Goal: Information Seeking & Learning: Learn about a topic

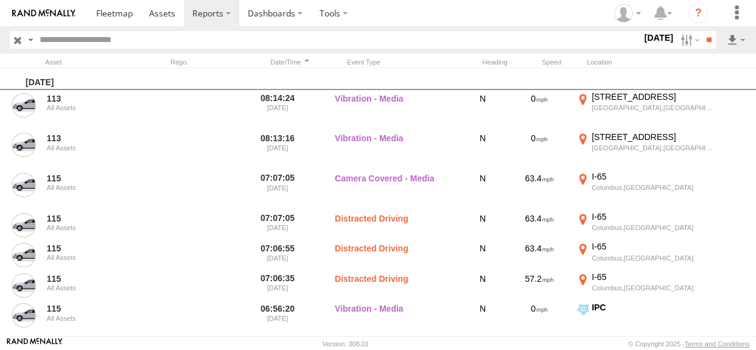
click at [202, 42] on input "text" at bounding box center [338, 40] width 607 height 18
click at [702, 31] on input "**" at bounding box center [709, 40] width 14 height 18
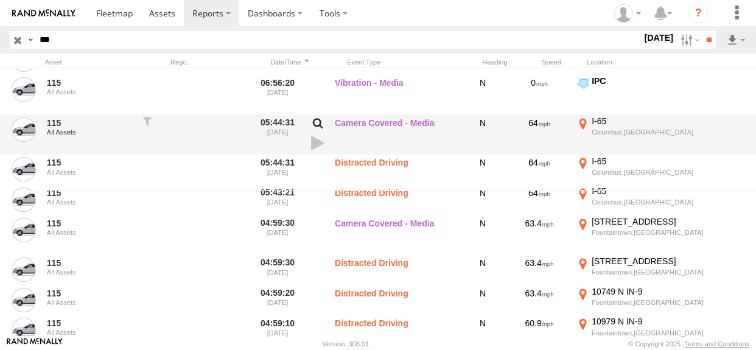
scroll to position [147, 0]
click at [315, 144] on link at bounding box center [317, 142] width 21 height 17
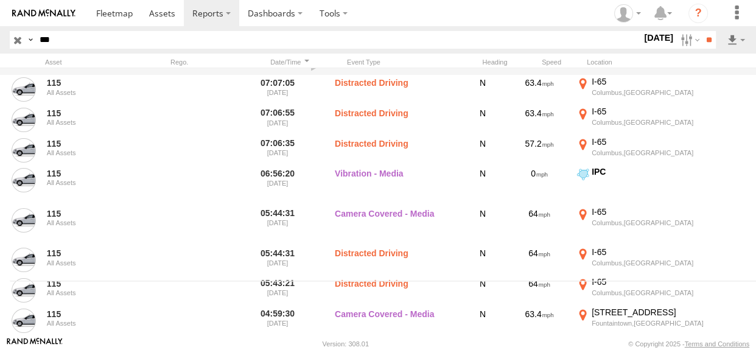
scroll to position [55, 0]
click at [119, 40] on input "***" at bounding box center [338, 40] width 607 height 18
type input "*"
click at [702, 31] on input "**" at bounding box center [709, 40] width 14 height 18
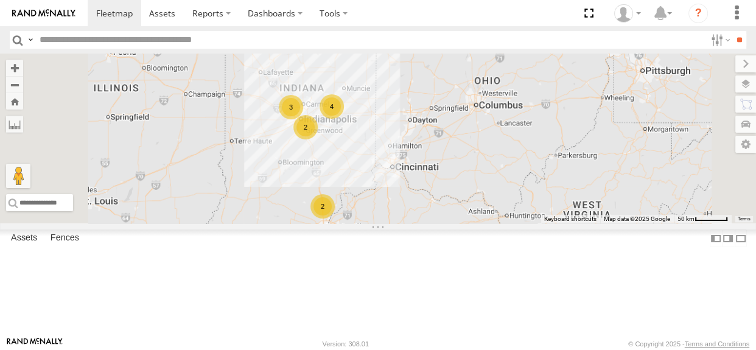
drag, startPoint x: 400, startPoint y: 154, endPoint x: 403, endPoint y: 185, distance: 31.1
click at [403, 185] on div "4 3 2 2" at bounding box center [378, 139] width 756 height 170
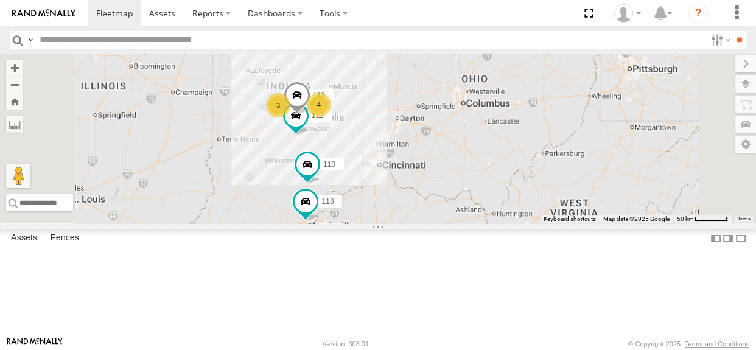
drag, startPoint x: 444, startPoint y: 195, endPoint x: 425, endPoint y: 190, distance: 18.9
click at [425, 190] on div "4 3 110 118 112 113" at bounding box center [378, 139] width 756 height 170
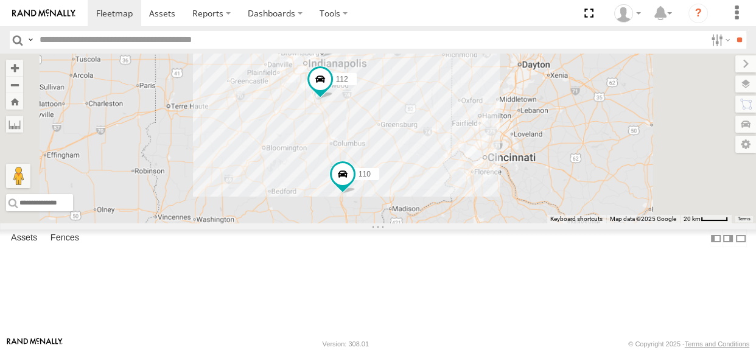
drag, startPoint x: 425, startPoint y: 193, endPoint x: 426, endPoint y: 153, distance: 40.8
click at [426, 153] on div "110 118 112 113" at bounding box center [378, 139] width 756 height 170
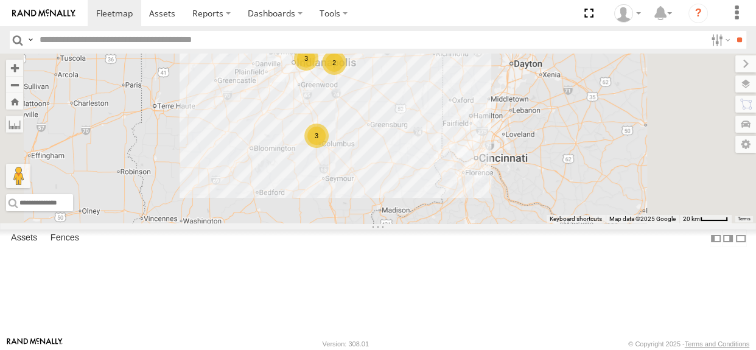
drag, startPoint x: 432, startPoint y: 179, endPoint x: 420, endPoint y: 184, distance: 12.5
click at [420, 184] on div "114 3 3 118 2 111" at bounding box center [378, 139] width 756 height 170
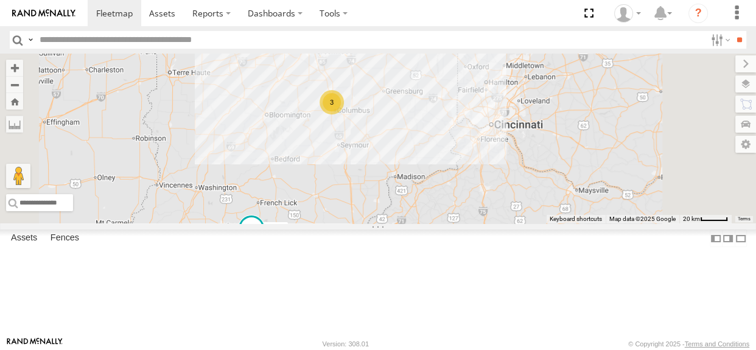
drag, startPoint x: 403, startPoint y: 249, endPoint x: 411, endPoint y: 234, distance: 16.9
click at [411, 223] on div "114 3 3 118 2 111" at bounding box center [378, 139] width 756 height 170
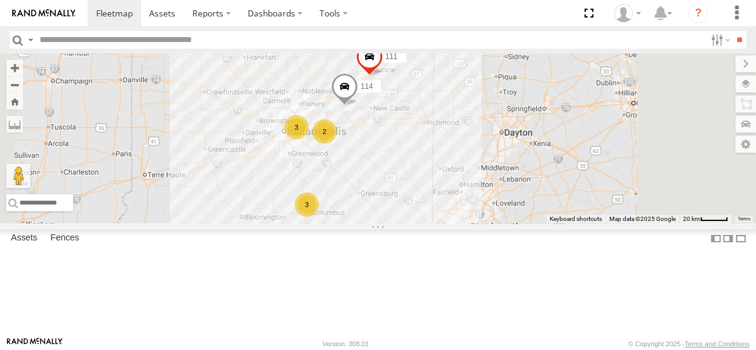
drag, startPoint x: 456, startPoint y: 206, endPoint x: 442, endPoint y: 281, distance: 76.1
click at [431, 223] on div "114 3 3 118 2 111" at bounding box center [378, 139] width 756 height 170
click at [319, 216] on div "3" at bounding box center [307, 204] width 24 height 24
